Goal: Information Seeking & Learning: Learn about a topic

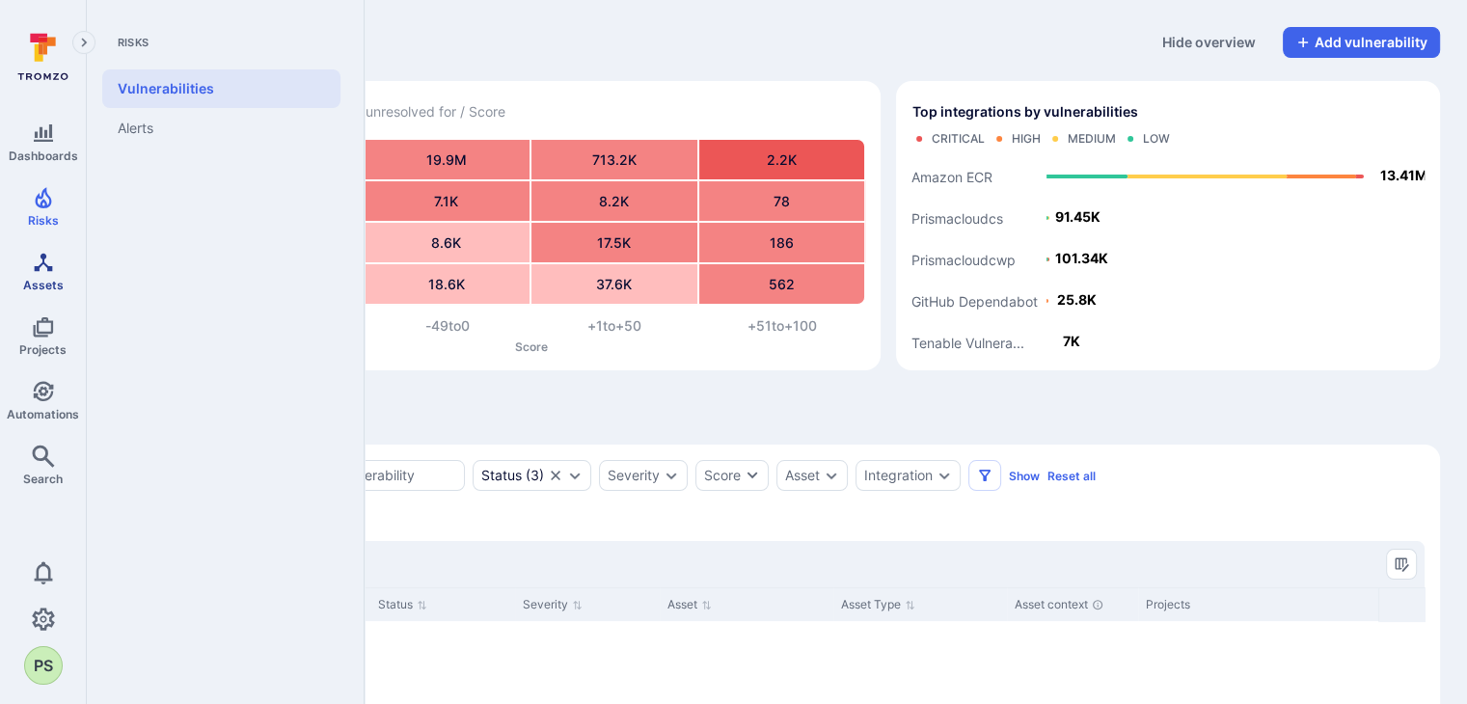
click at [37, 270] on icon "Assets" at bounding box center [43, 262] width 18 height 18
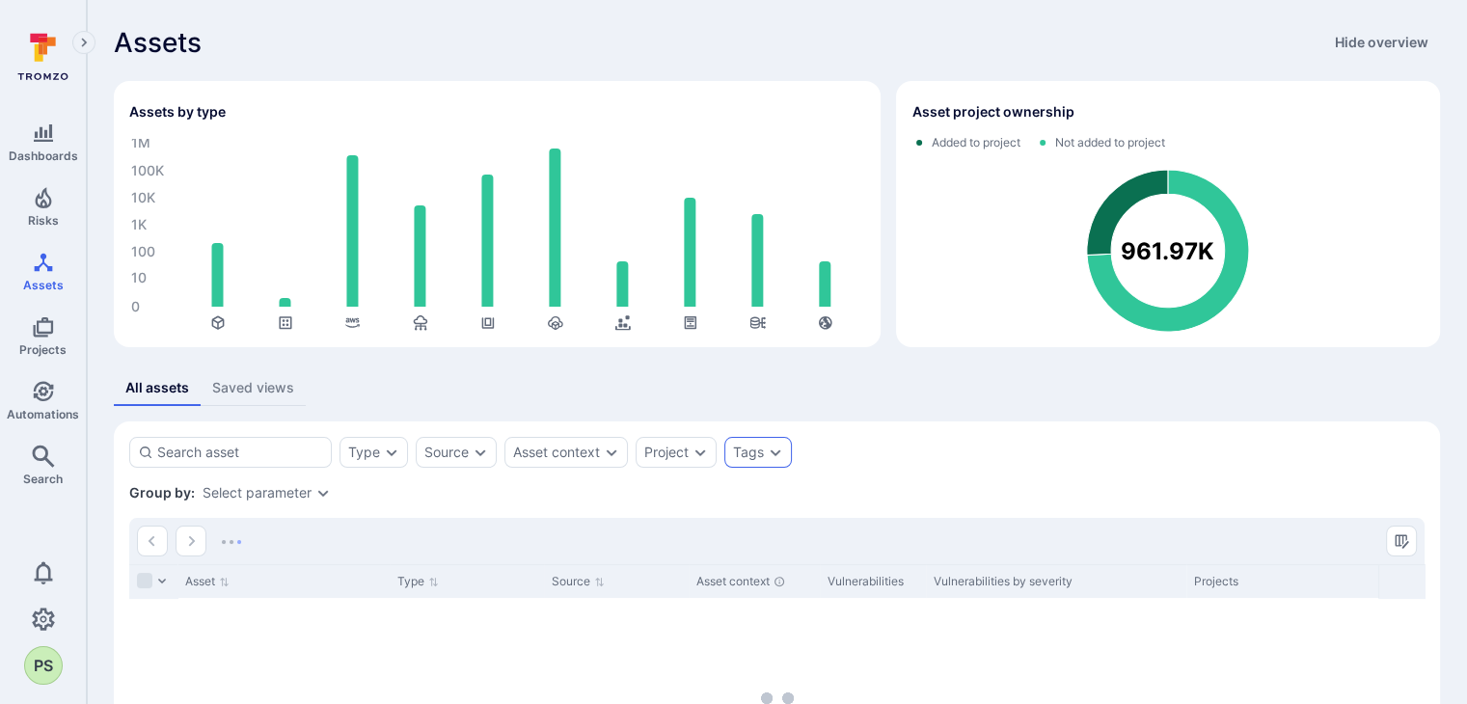
click at [754, 445] on div "Tags" at bounding box center [748, 452] width 31 height 15
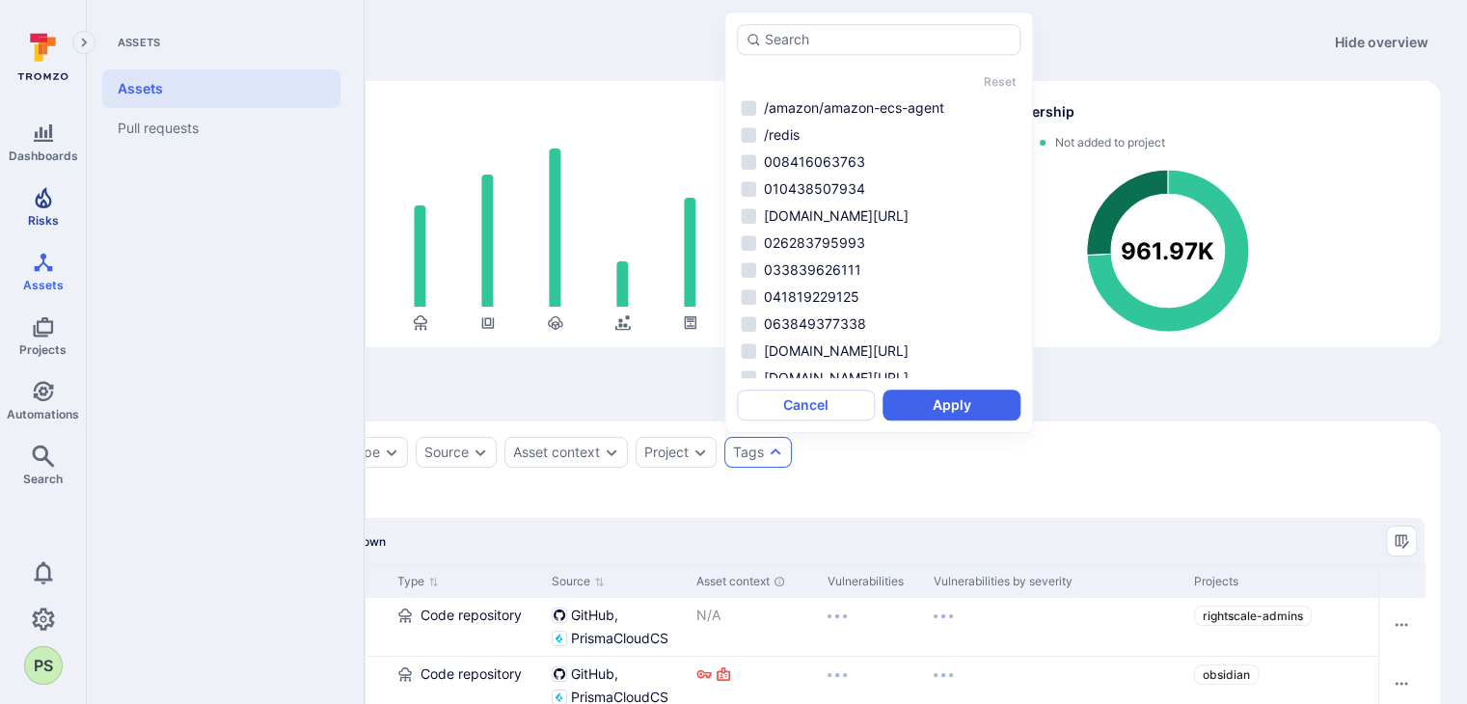
click at [46, 203] on icon "Risks" at bounding box center [43, 197] width 23 height 23
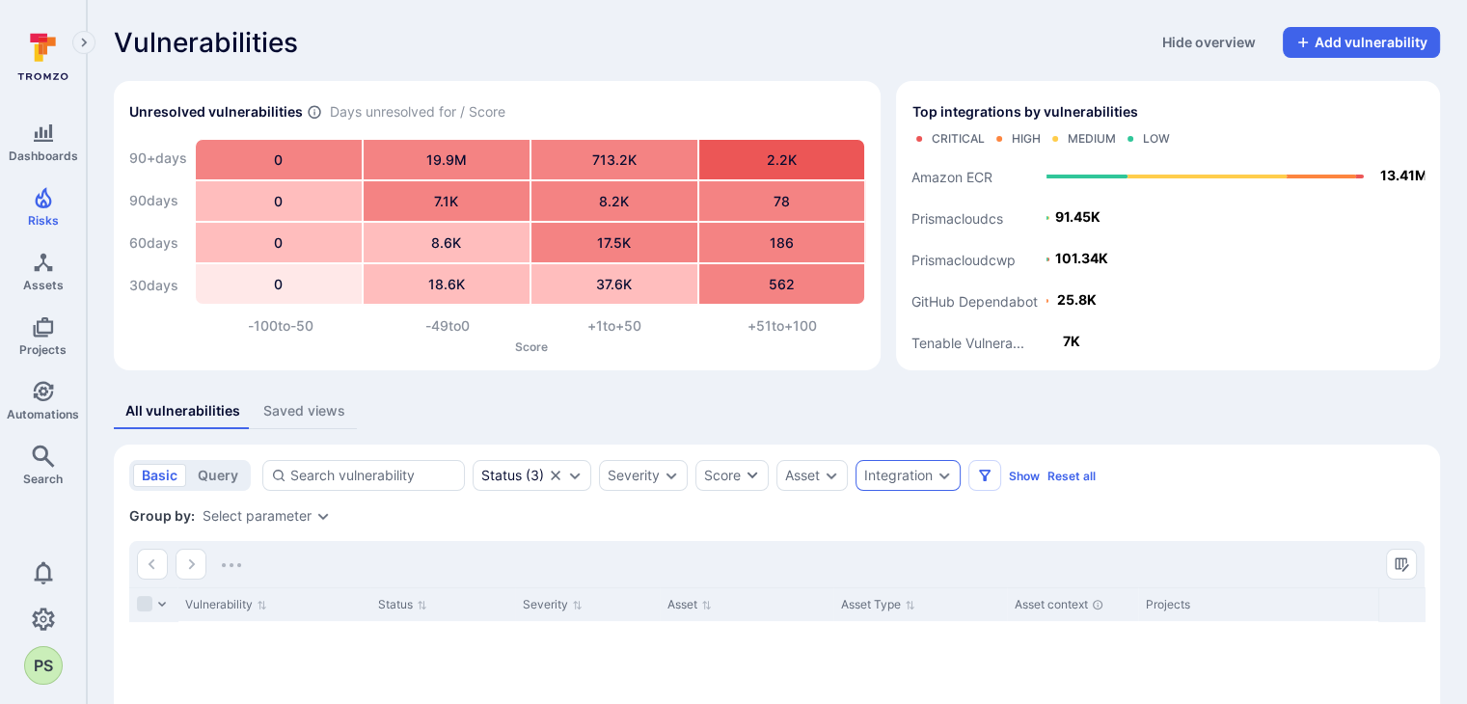
click at [937, 478] on icon "Expand dropdown" at bounding box center [944, 475] width 15 height 15
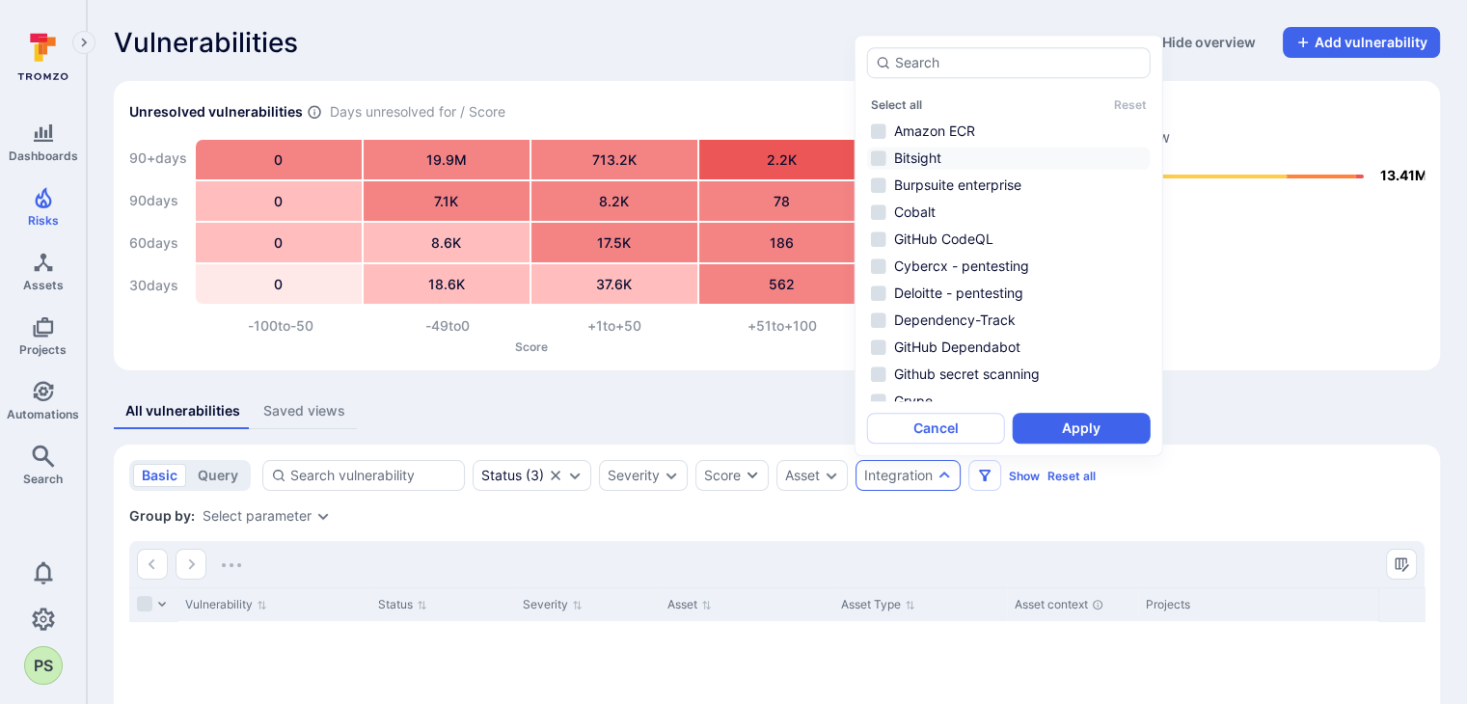
click at [918, 156] on li "Bitsight" at bounding box center [1009, 158] width 284 height 23
click at [1084, 423] on button "Apply" at bounding box center [1082, 428] width 138 height 31
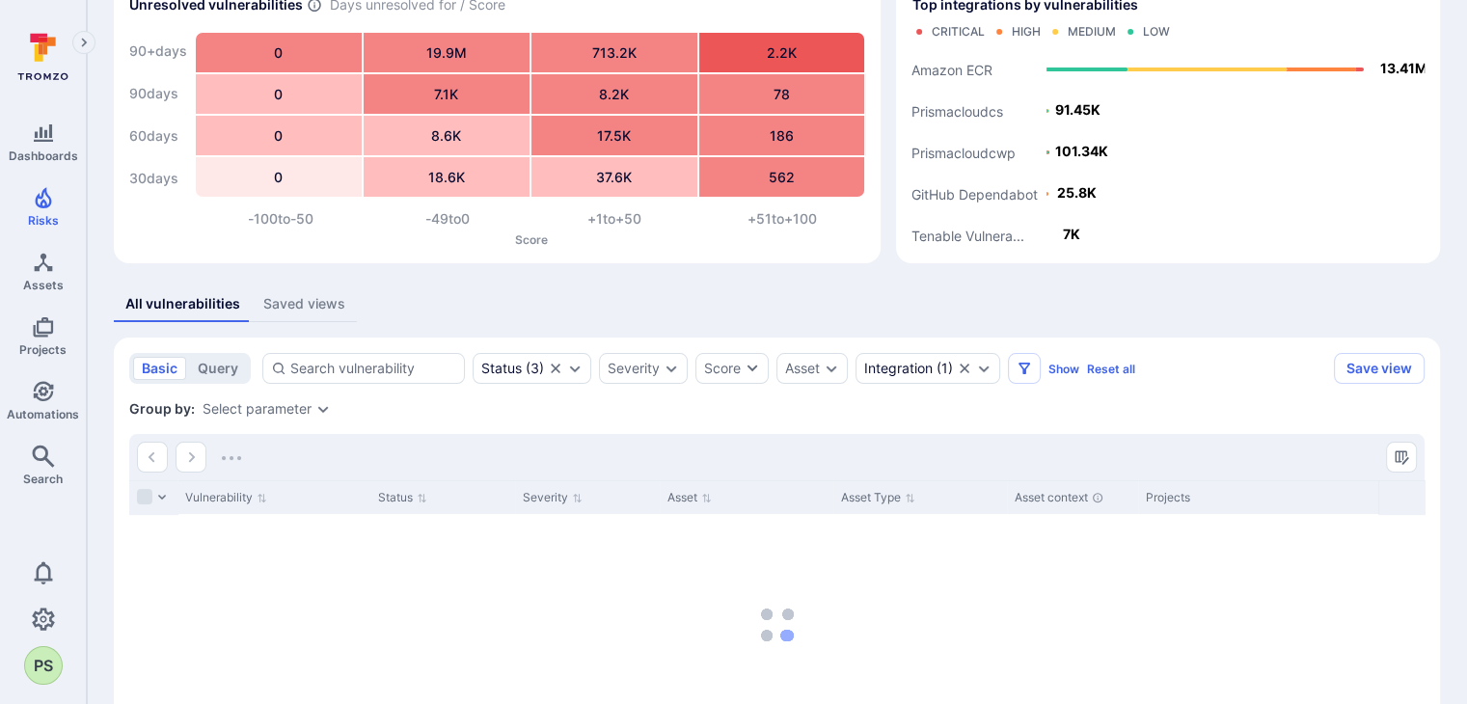
scroll to position [254, 0]
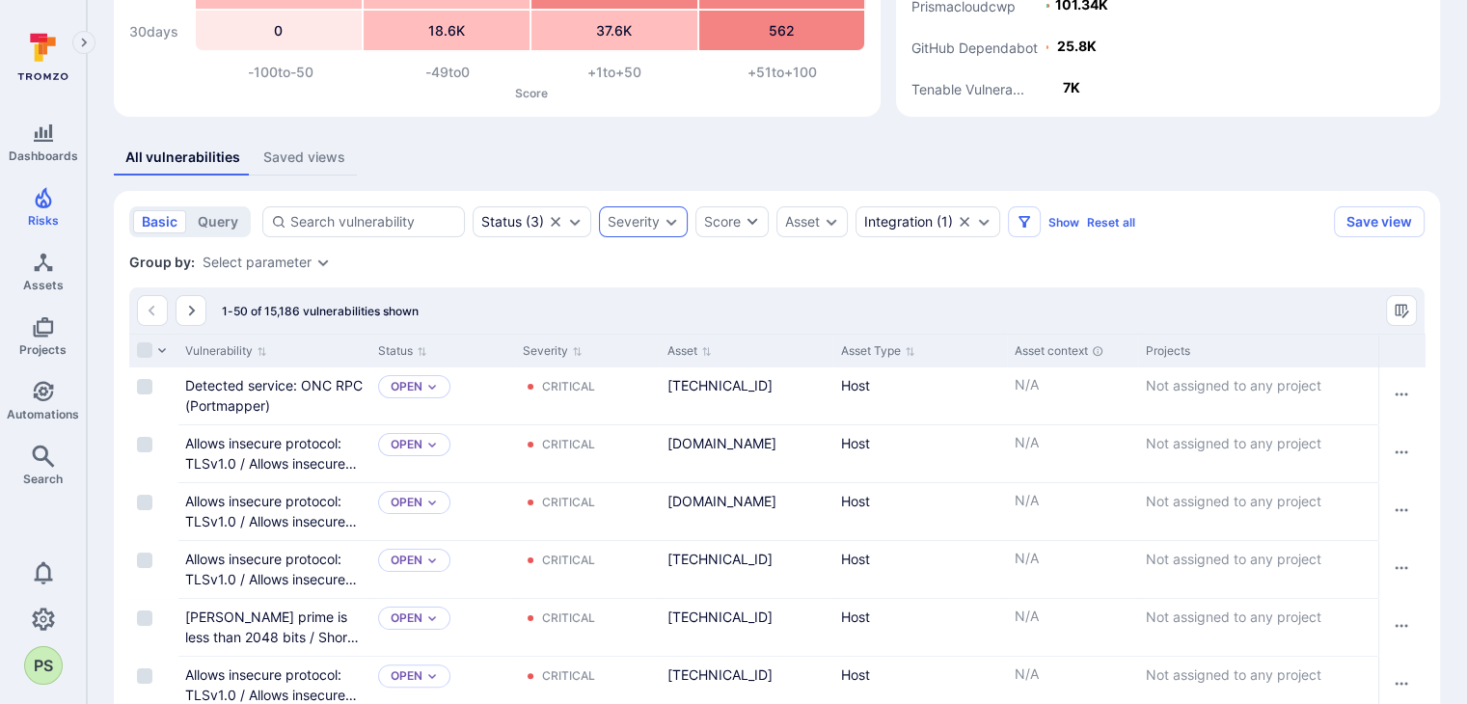
click at [664, 223] on icon "Expand dropdown" at bounding box center [671, 221] width 15 height 15
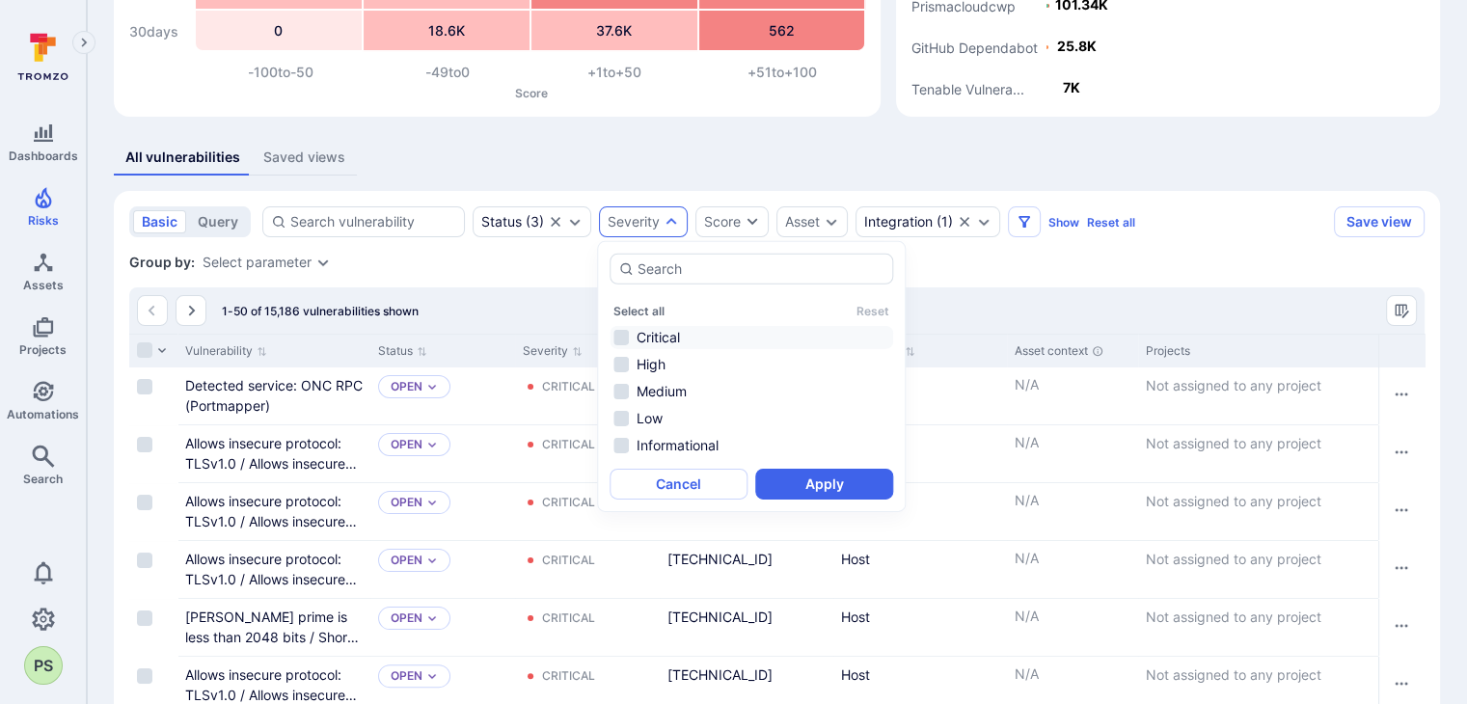
click at [661, 329] on li "Critical" at bounding box center [752, 337] width 284 height 23
click at [863, 480] on button "Apply" at bounding box center [824, 484] width 138 height 31
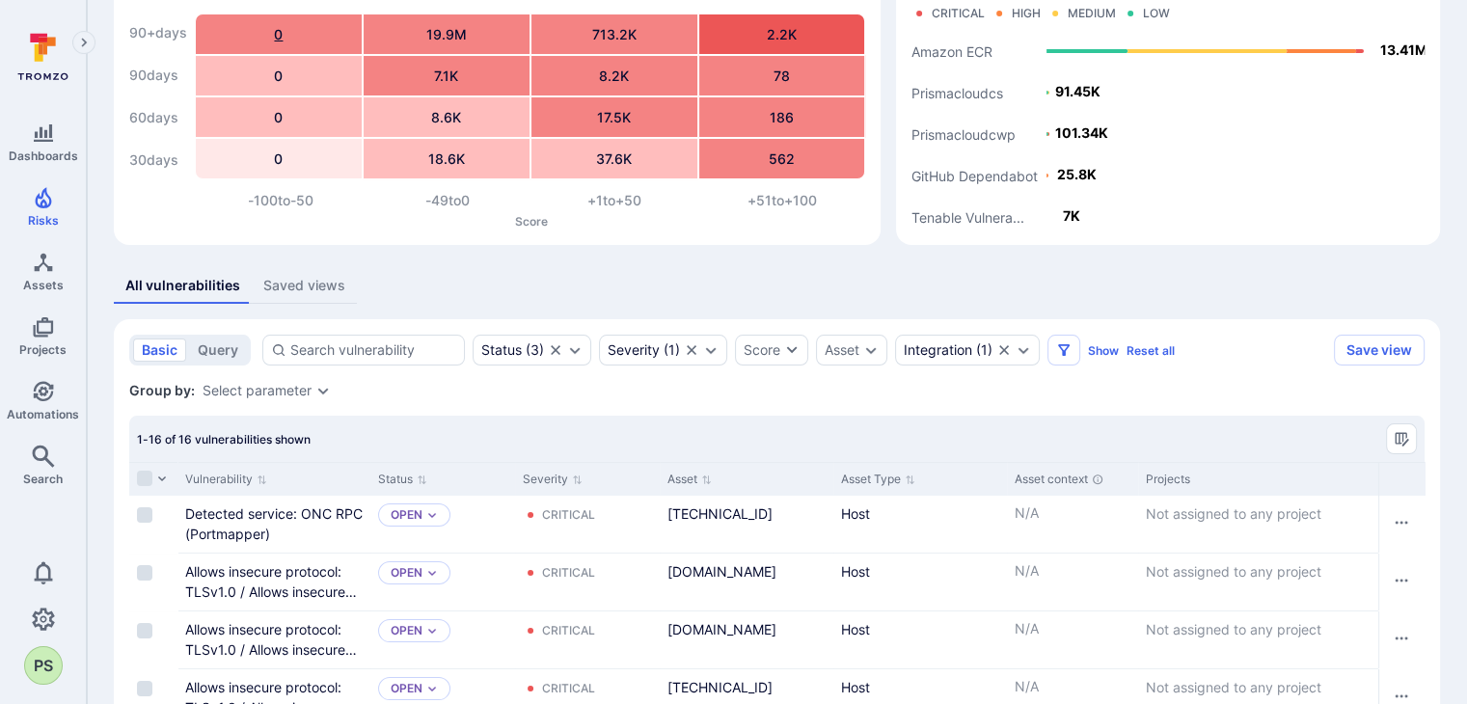
scroll to position [123, 0]
